Goal: Task Accomplishment & Management: Manage account settings

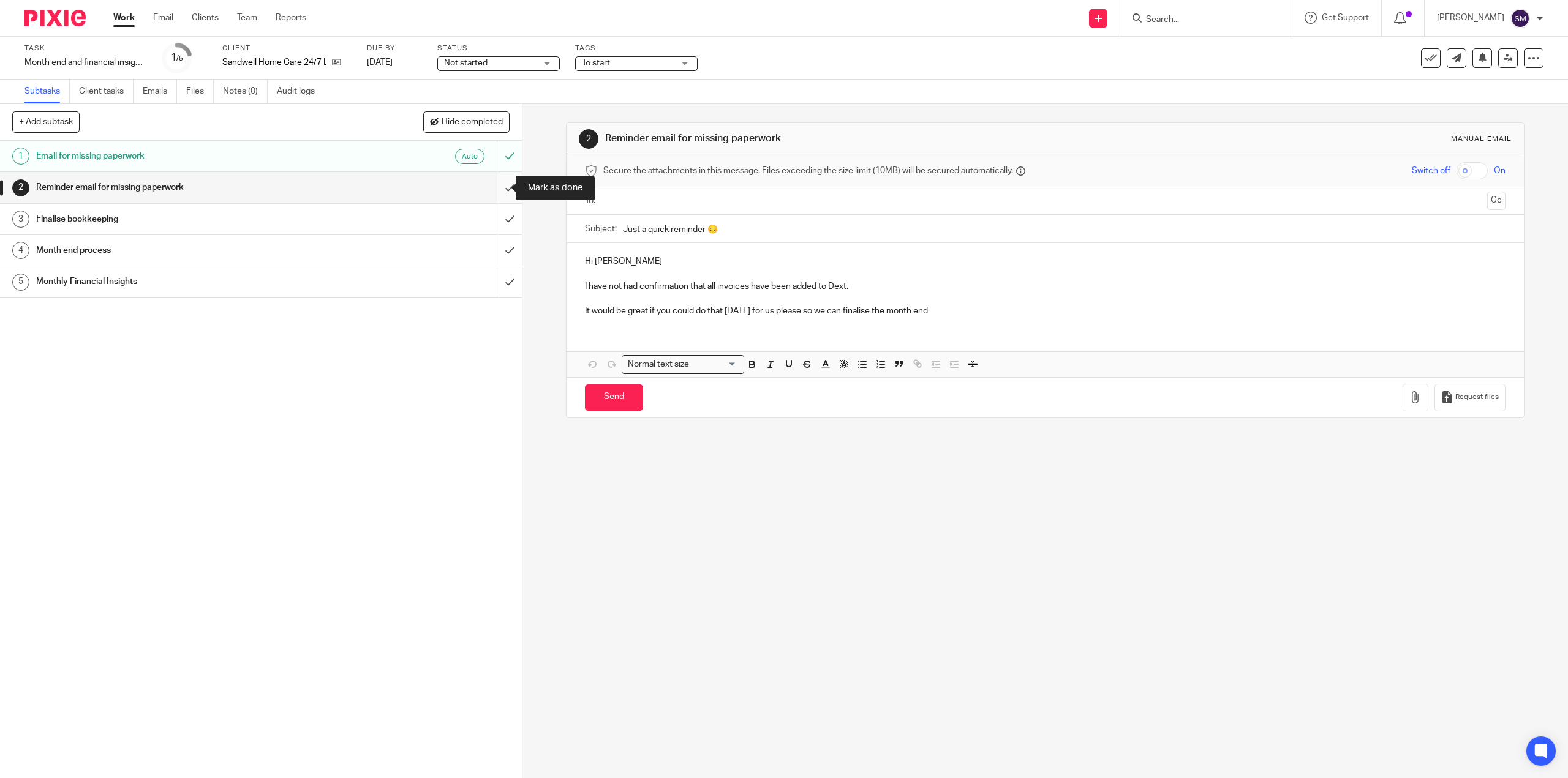
click at [500, 189] on input "submit" at bounding box center [261, 187] width 522 height 31
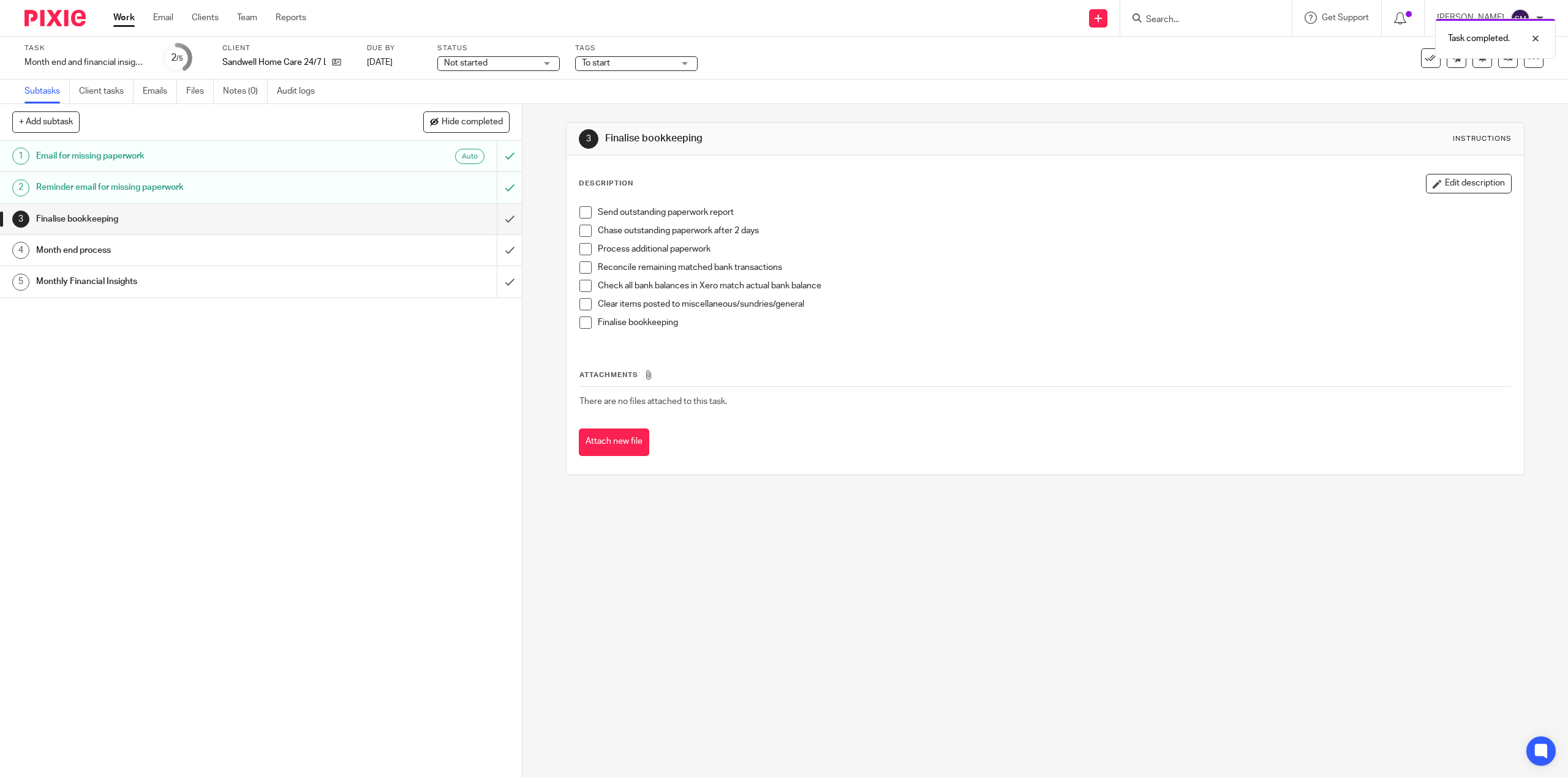
drag, startPoint x: 496, startPoint y: 252, endPoint x: 260, endPoint y: 358, distance: 258.7
click at [260, 355] on div "1 Email for missing paperwork Auto 2 Reminder email for missing paperwork 3 Fin…" at bounding box center [261, 459] width 522 height 637
click at [48, 248] on h1 "Month end process" at bounding box center [185, 250] width 299 height 18
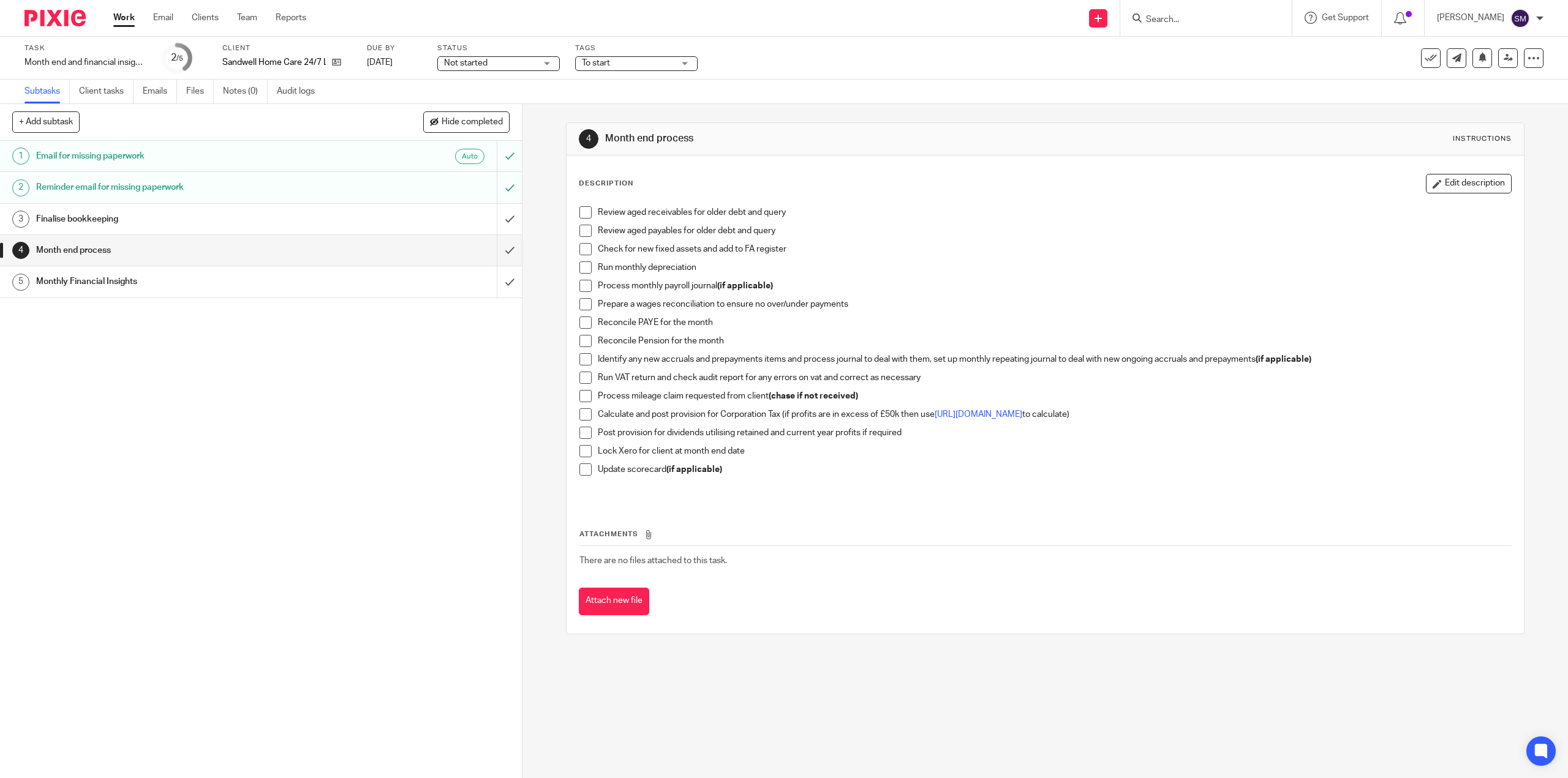
drag, startPoint x: 582, startPoint y: 229, endPoint x: 709, endPoint y: 220, distance: 127.3
click at [582, 230] on span at bounding box center [585, 230] width 12 height 12
click at [580, 210] on span at bounding box center [585, 212] width 12 height 12
click at [581, 247] on span at bounding box center [585, 248] width 12 height 12
drag, startPoint x: 580, startPoint y: 262, endPoint x: 585, endPoint y: 268, distance: 7.8
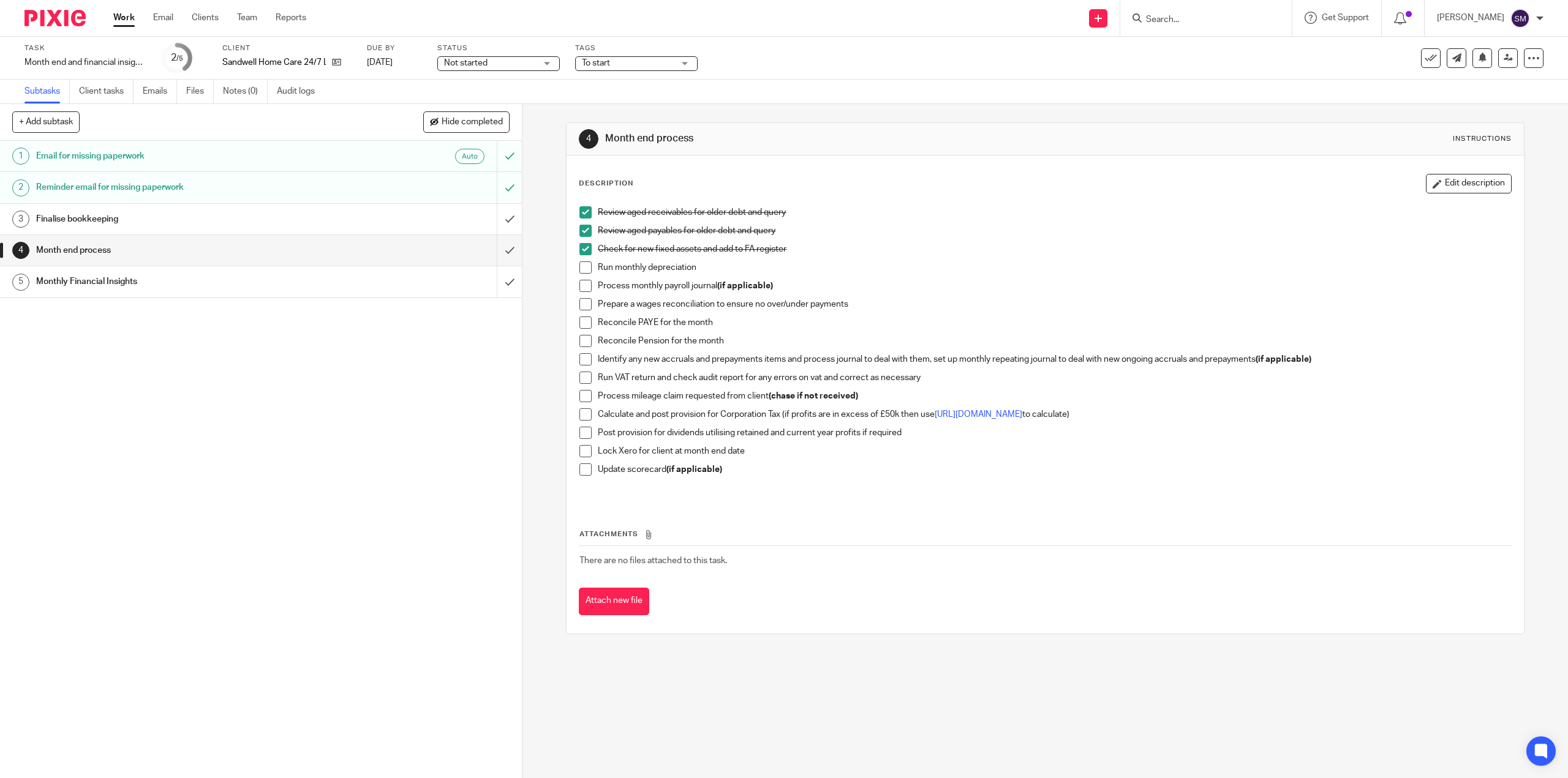
click at [580, 264] on span at bounding box center [585, 267] width 12 height 12
